Goal: Information Seeking & Learning: Learn about a topic

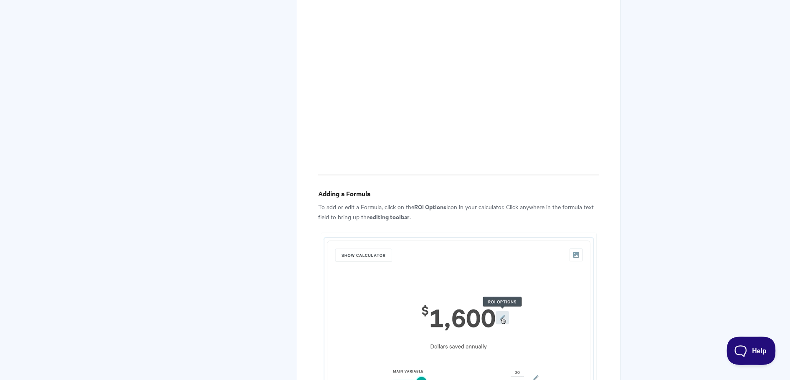
click at [737, 350] on span "Help" at bounding box center [747, 349] width 43 height 6
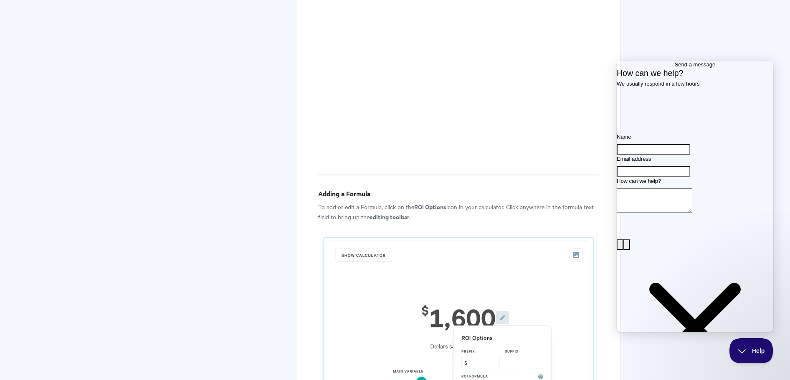
click at [645, 155] on input "Name" at bounding box center [653, 149] width 73 height 11
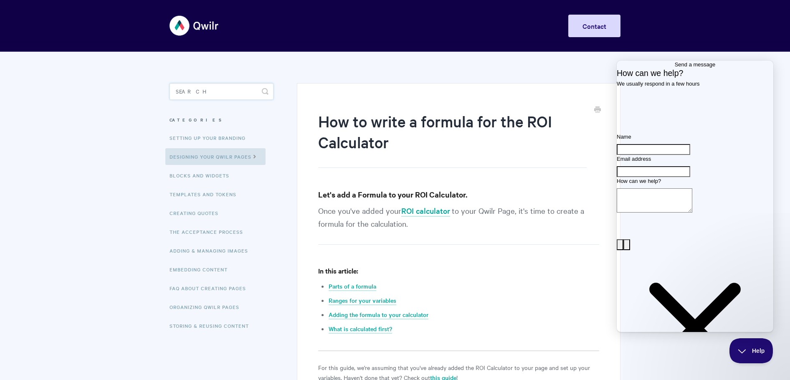
click at [202, 92] on input "Search" at bounding box center [221, 91] width 104 height 17
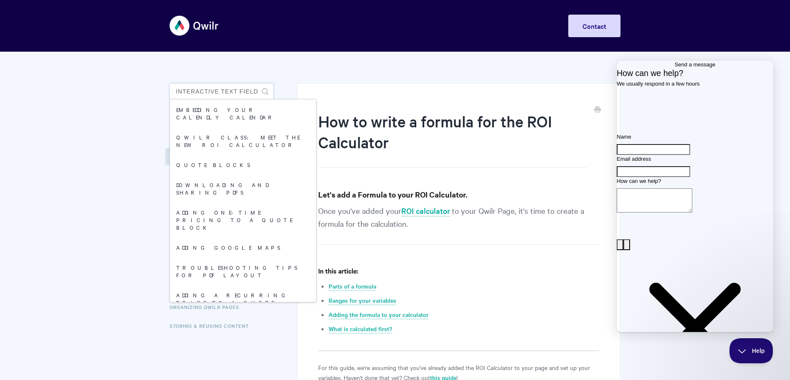
scroll to position [0, 4]
type input "interactive text fields"
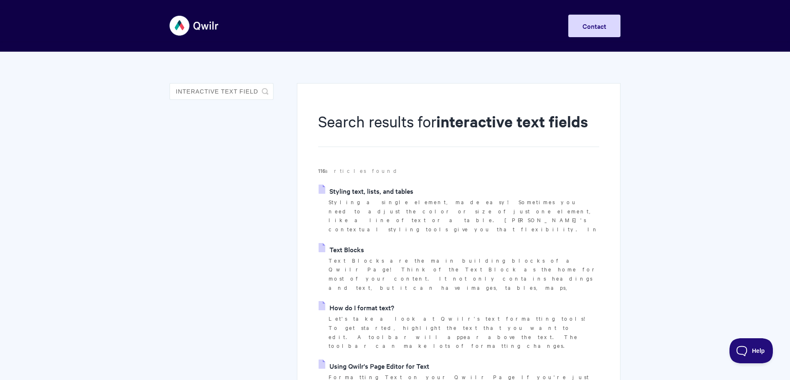
click at [346, 190] on link "Styling text, lists, and tables" at bounding box center [365, 190] width 95 height 13
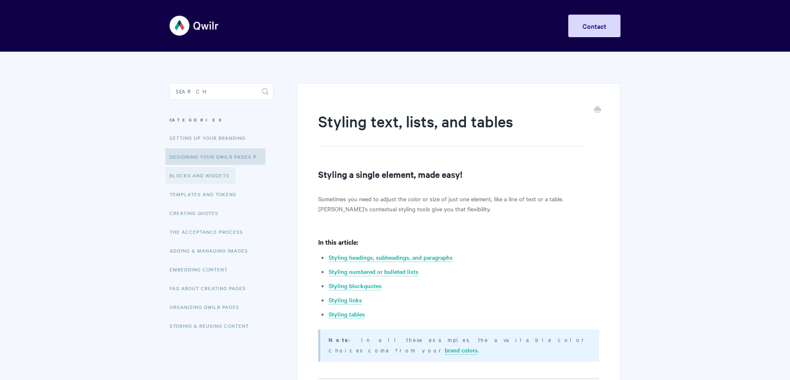
click at [186, 175] on link "Blocks and Widgets" at bounding box center [200, 175] width 70 height 17
click at [225, 95] on input "Search" at bounding box center [221, 91] width 104 height 17
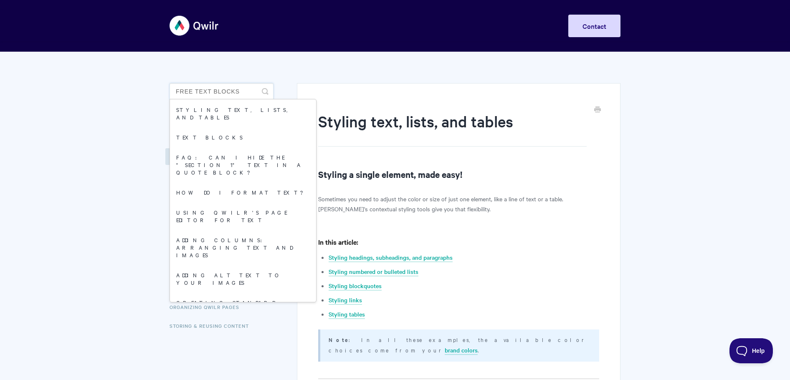
type input "free text blocks"
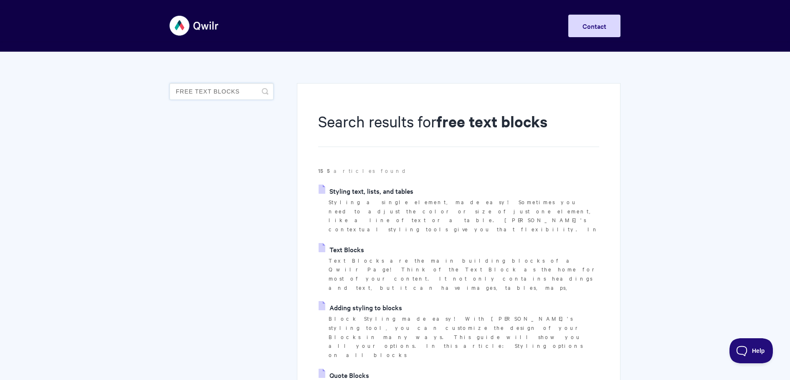
click at [225, 91] on input "free text blocks" at bounding box center [221, 91] width 104 height 17
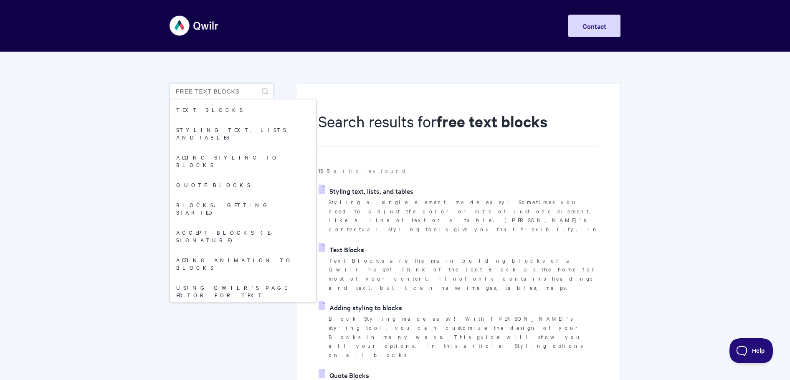
click at [225, 91] on input "free text blocks" at bounding box center [221, 91] width 104 height 17
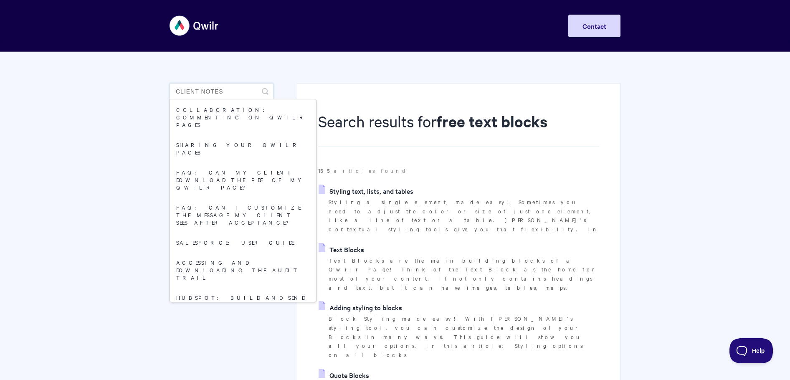
type input "client notes"
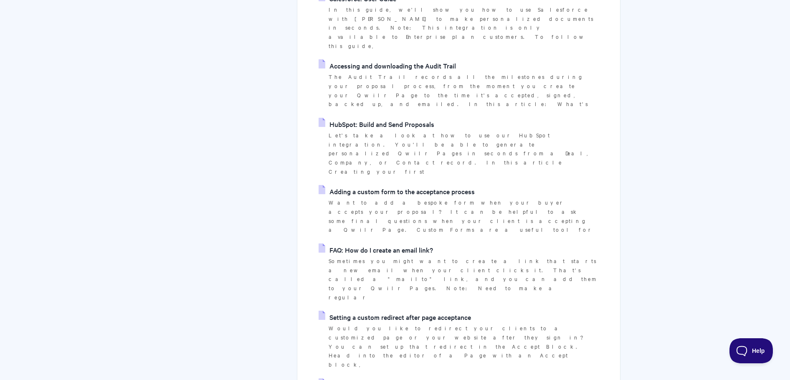
scroll to position [446, 0]
